Goal: Navigation & Orientation: Find specific page/section

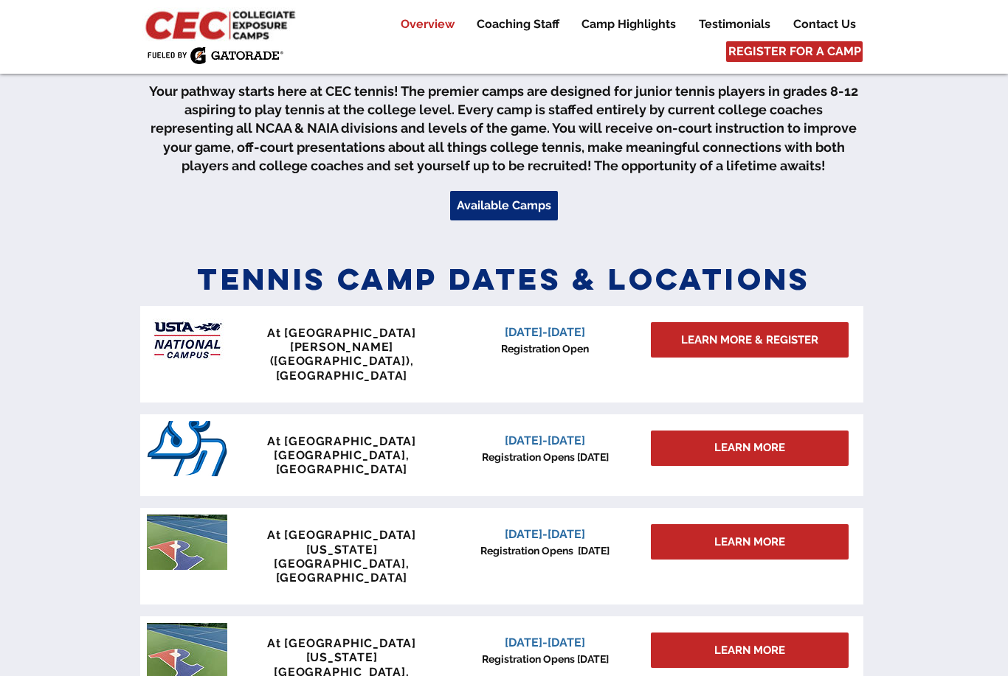
scroll to position [469, 0]
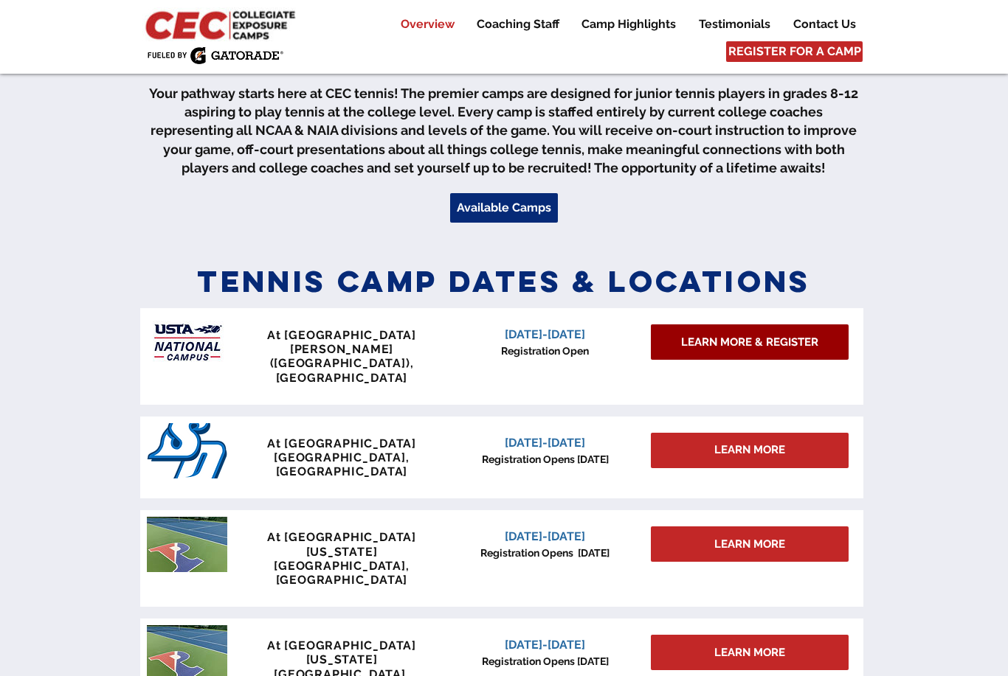
click at [767, 342] on span "LEARN MORE & REGISTER" at bounding box center [749, 342] width 137 height 15
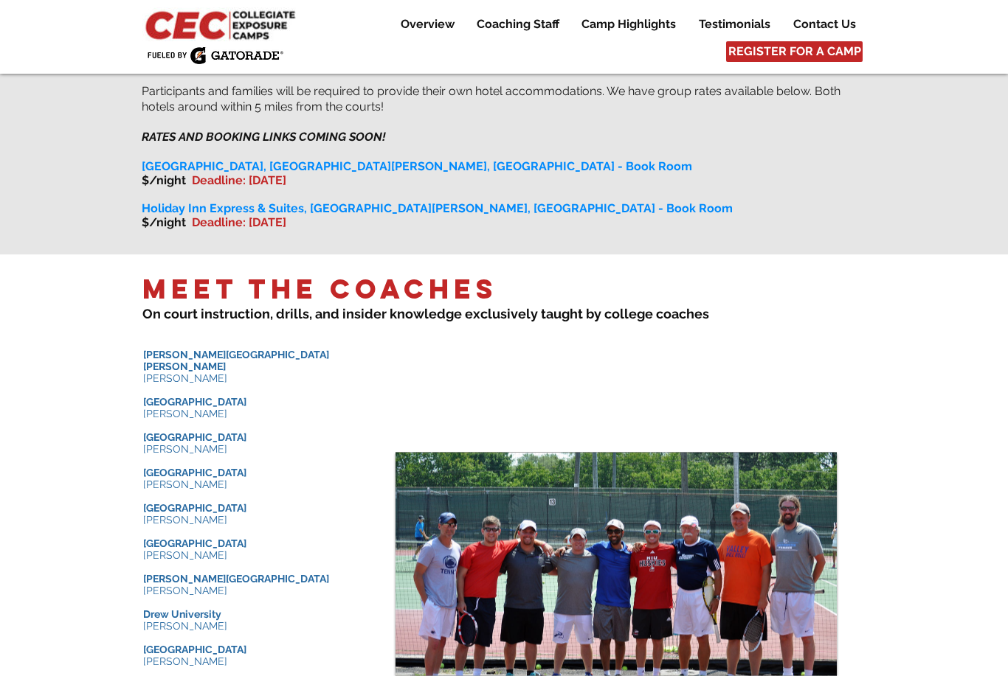
scroll to position [1254, 0]
click at [520, 21] on p "Coaching Staff" at bounding box center [517, 24] width 97 height 18
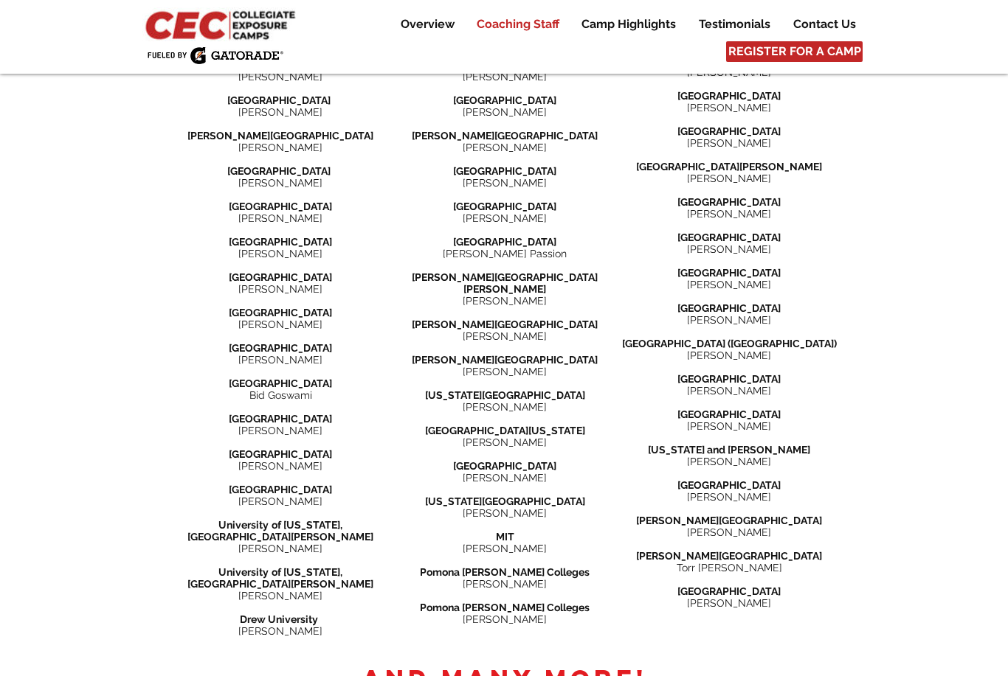
scroll to position [1801, 0]
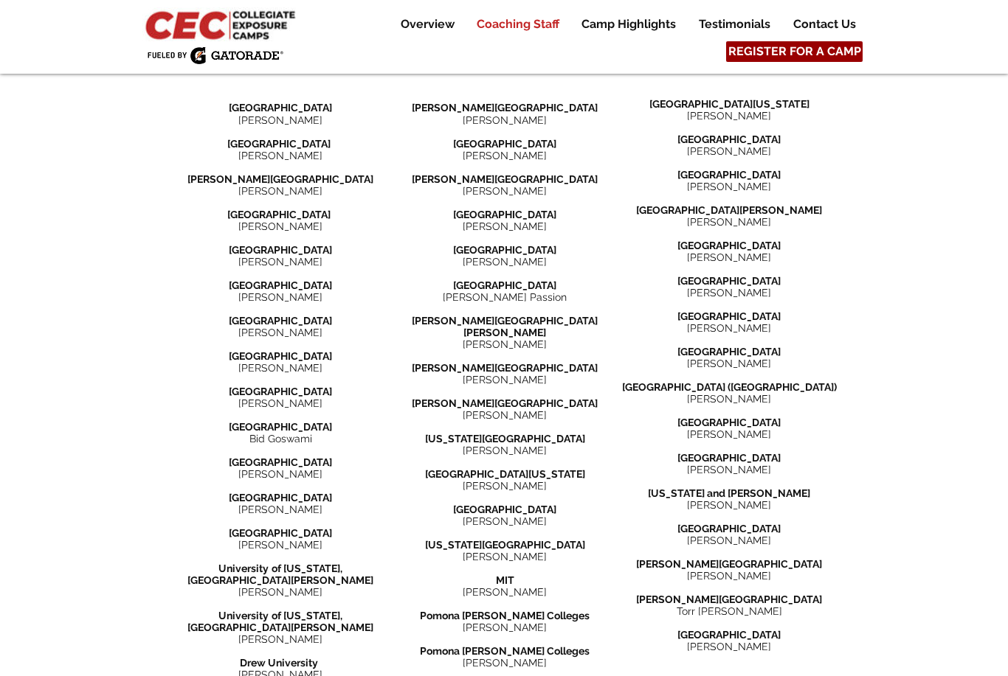
click at [800, 50] on span "REGISTER FOR A CAMP" at bounding box center [794, 52] width 133 height 16
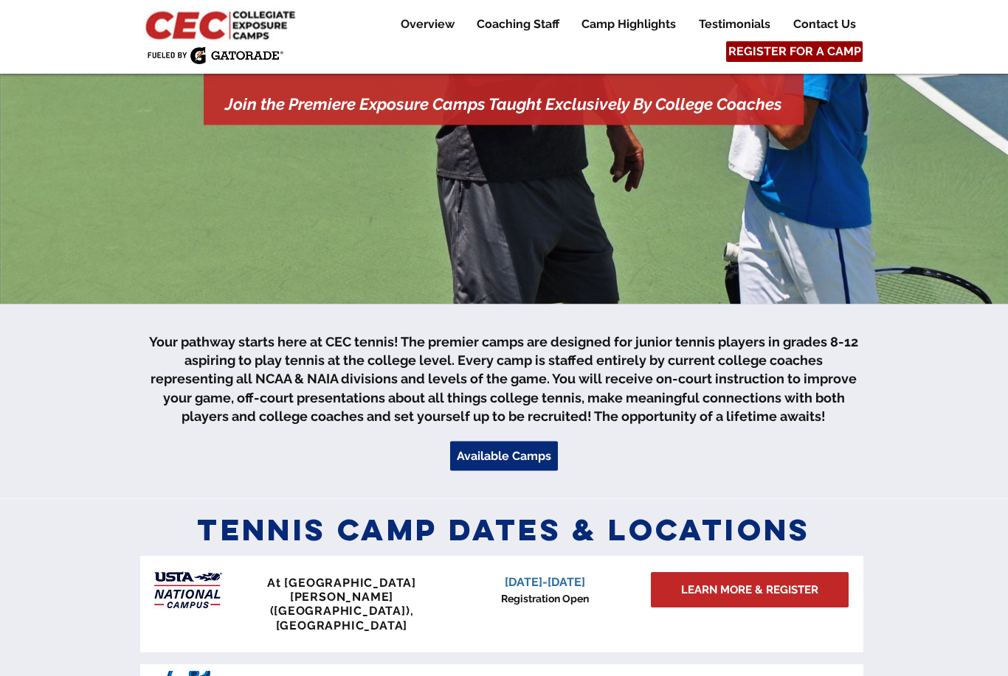
scroll to position [446, 0]
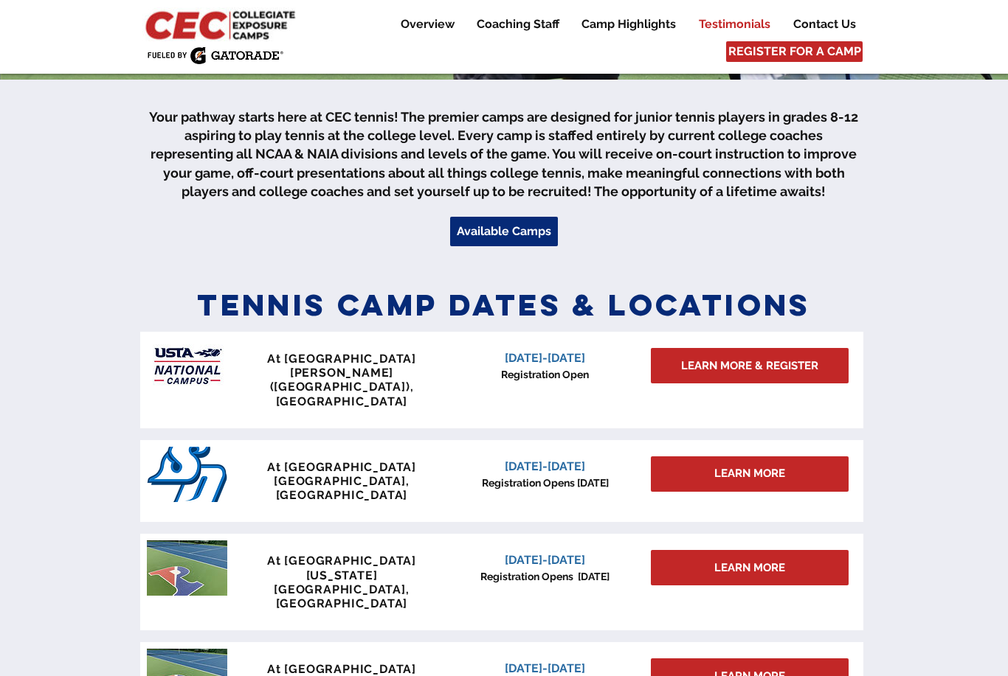
click at [728, 25] on p "Testimonials" at bounding box center [734, 24] width 86 height 18
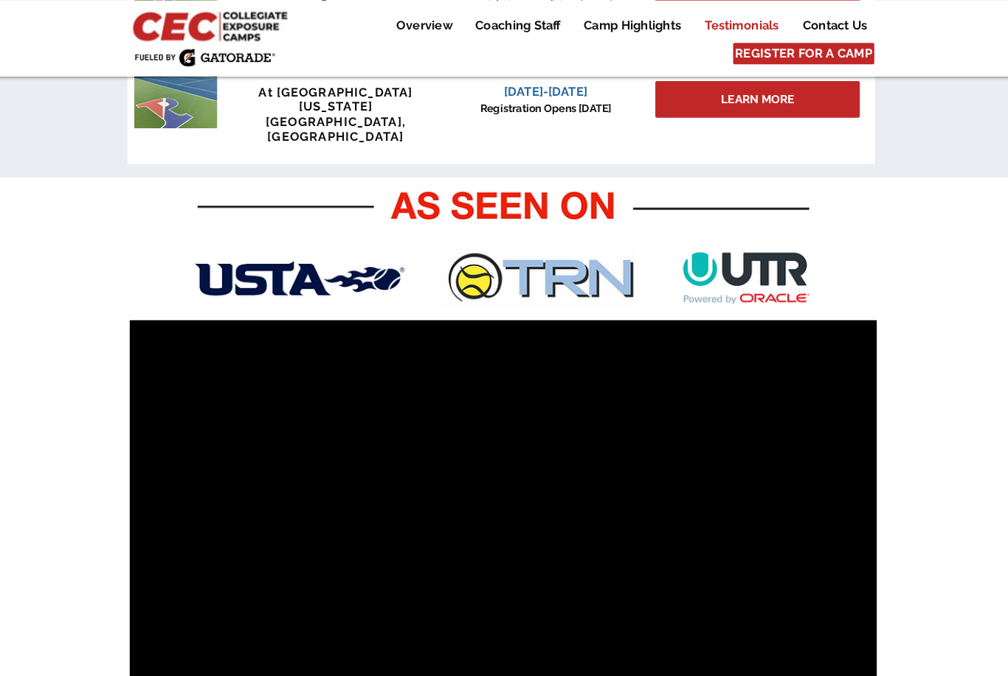
scroll to position [958, 0]
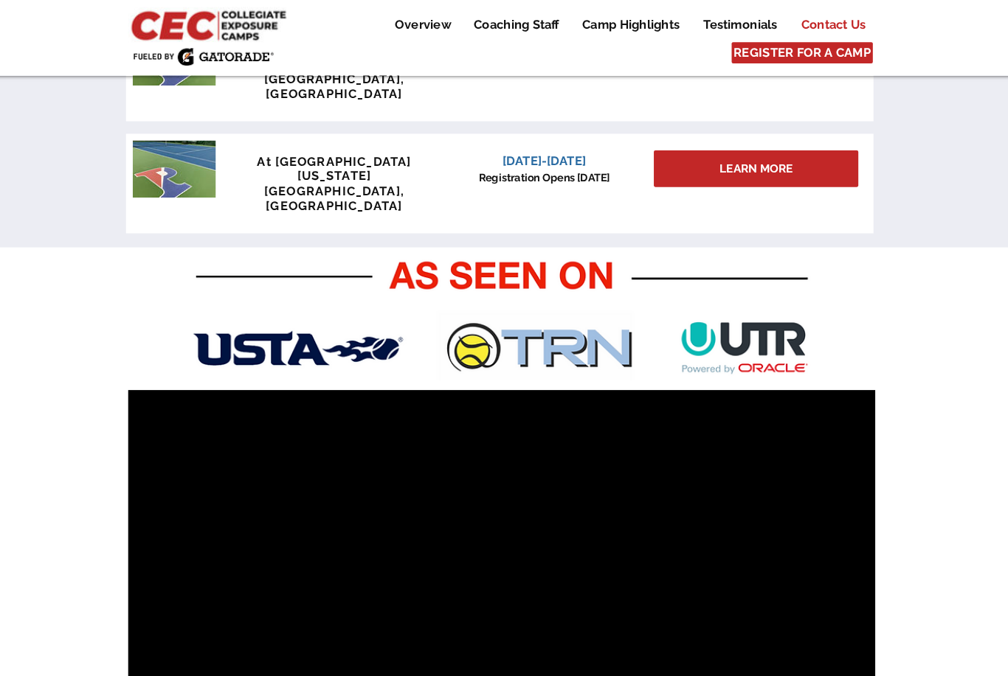
click at [806, 29] on p "Contact Us" at bounding box center [824, 24] width 77 height 18
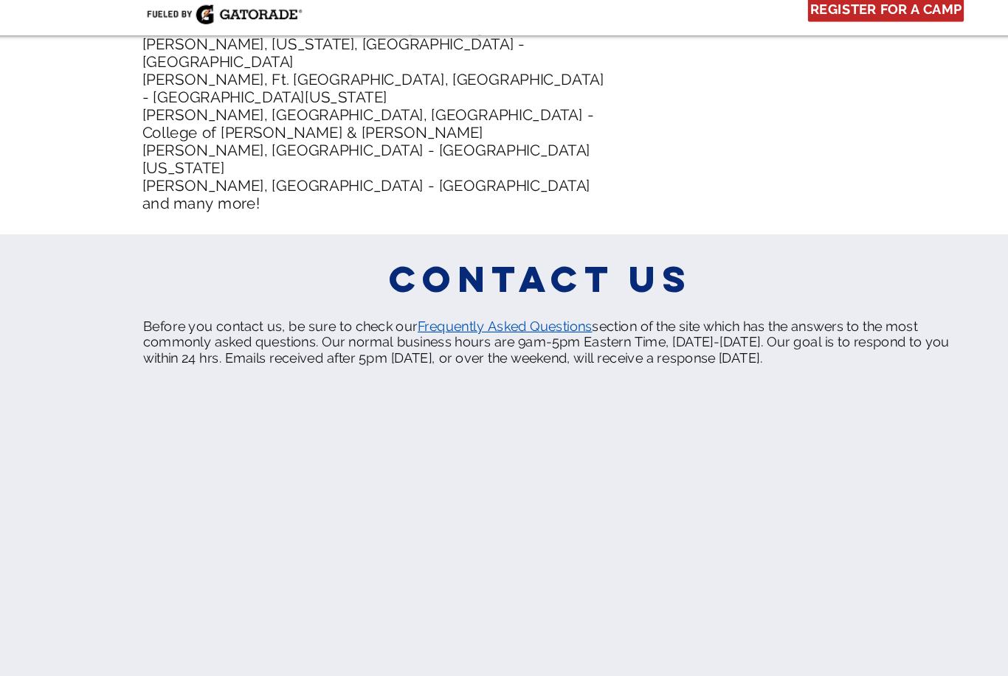
scroll to position [7064, 0]
